Goal: Information Seeking & Learning: Learn about a topic

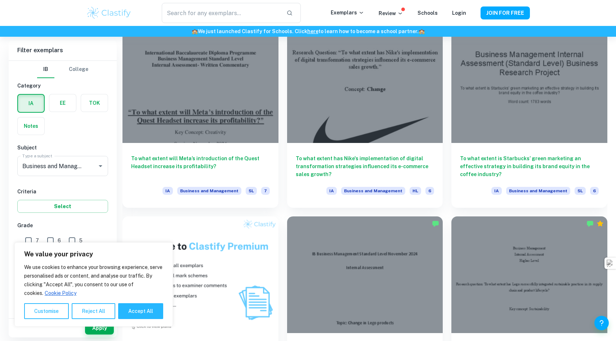
scroll to position [435, 0]
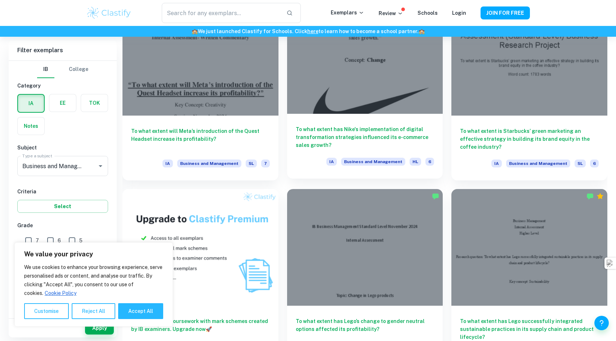
click at [410, 69] on div at bounding box center [365, 55] width 156 height 117
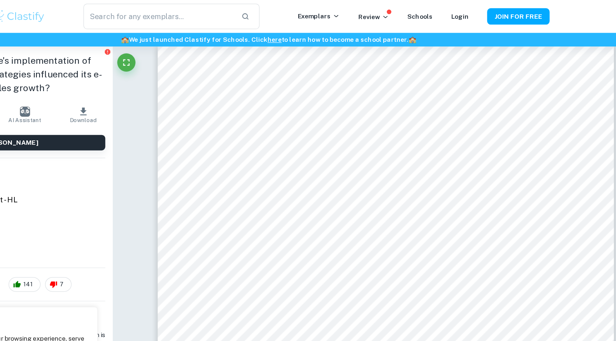
scroll to position [3413, 0]
type input "3"
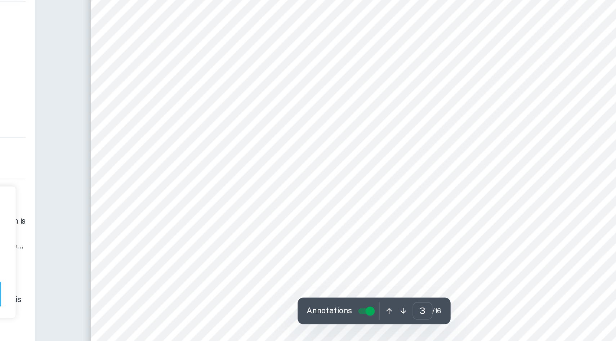
scroll to position [1099, 0]
